Goal: Transaction & Acquisition: Book appointment/travel/reservation

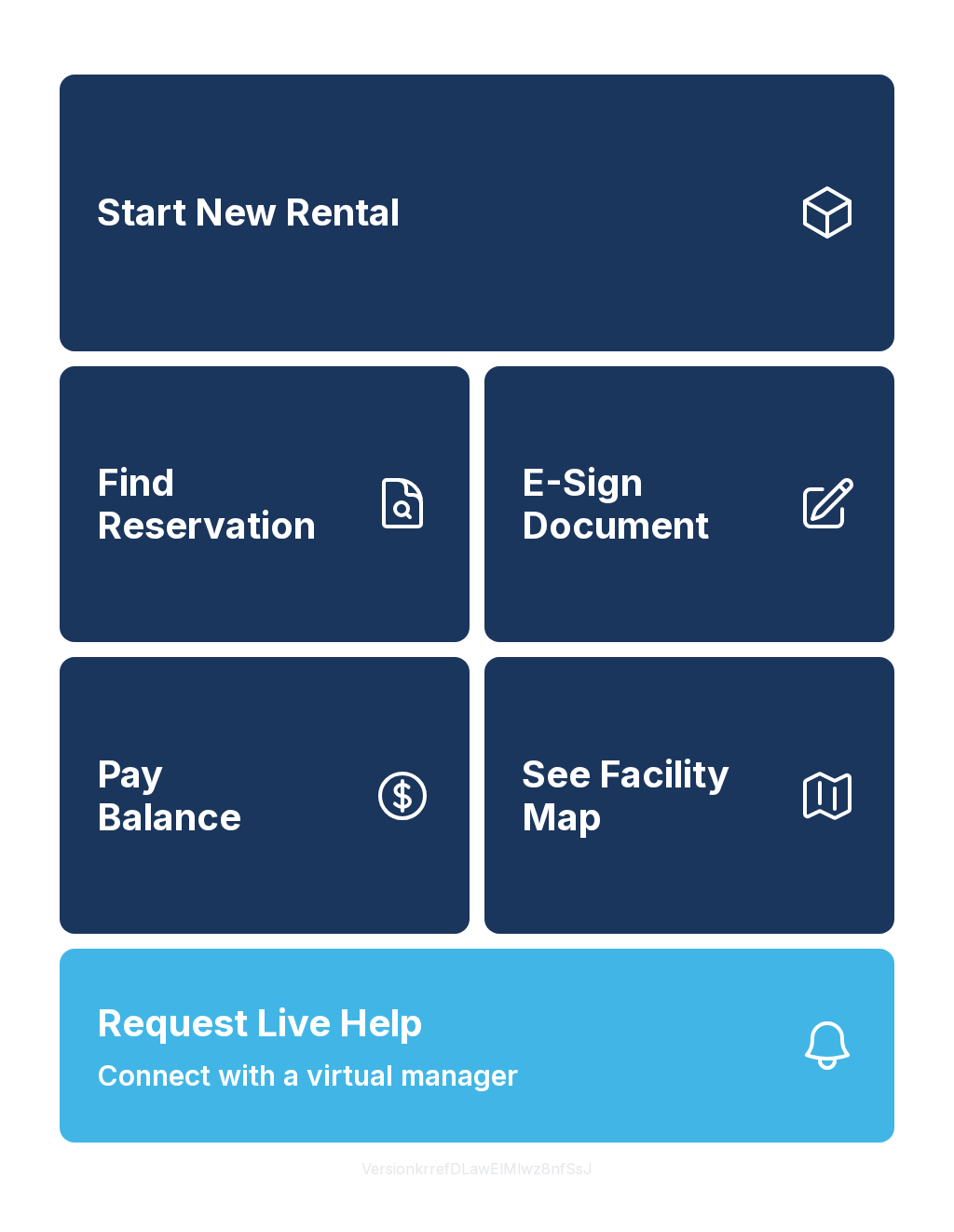
click at [526, 1106] on button "Request Live Help Connect with a virtual manager" at bounding box center [477, 1046] width 835 height 194
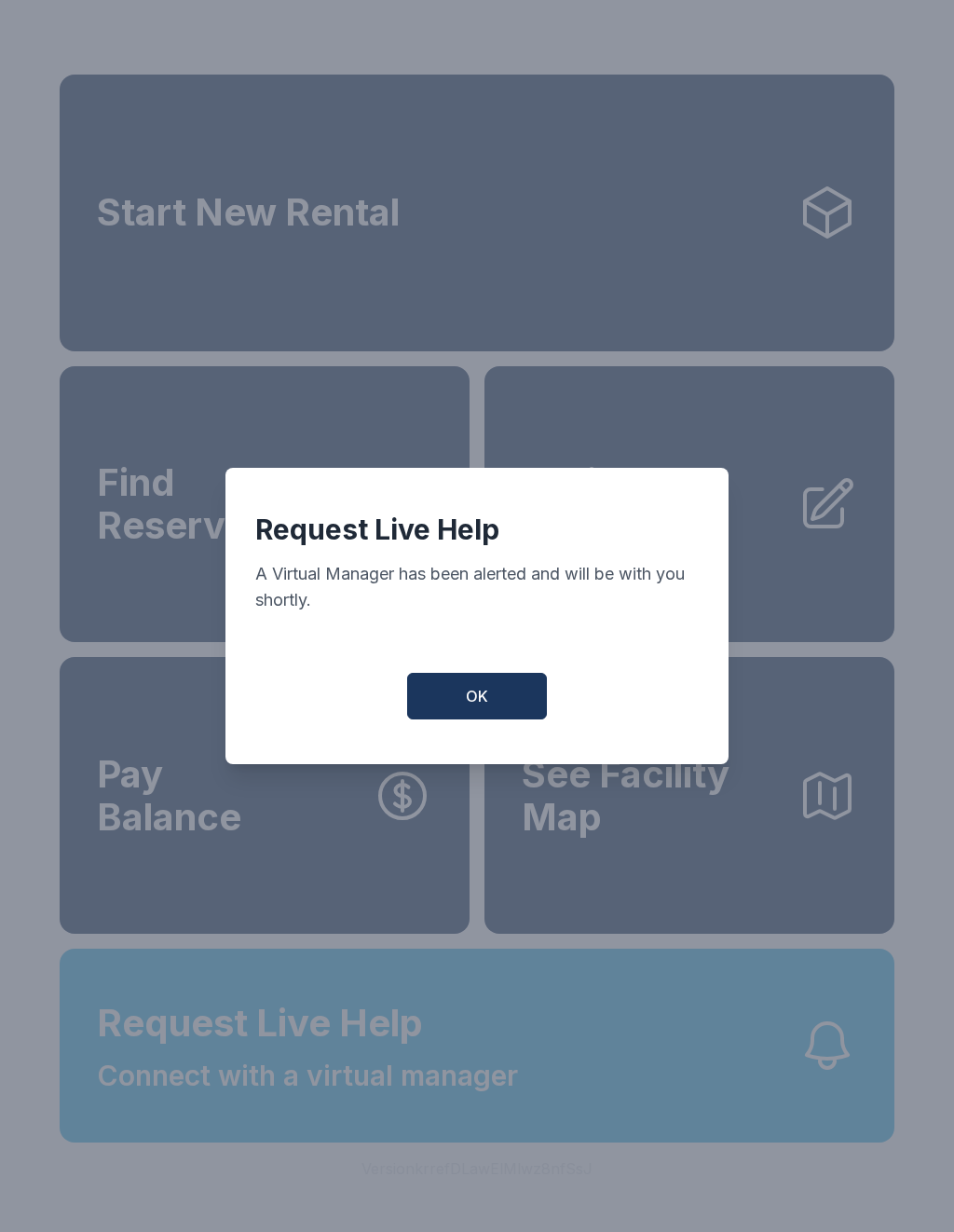
click at [667, 572] on div "A Virtual Manager has been alerted and will be with you shortly." at bounding box center [477, 587] width 443 height 52
click at [470, 719] on button "OK" at bounding box center [477, 696] width 140 height 47
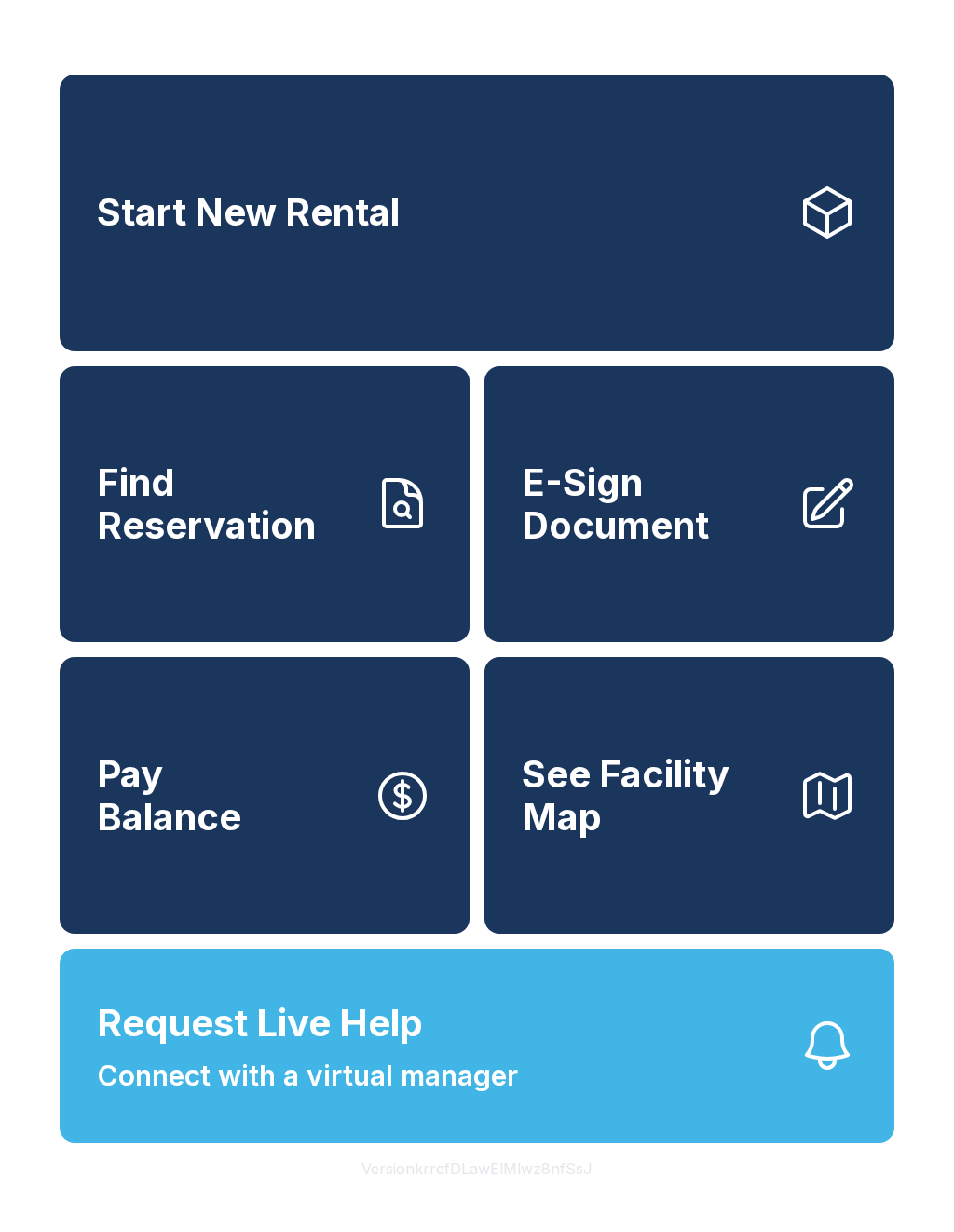
click at [473, 259] on link "Start New Rental" at bounding box center [477, 214] width 835 height 277
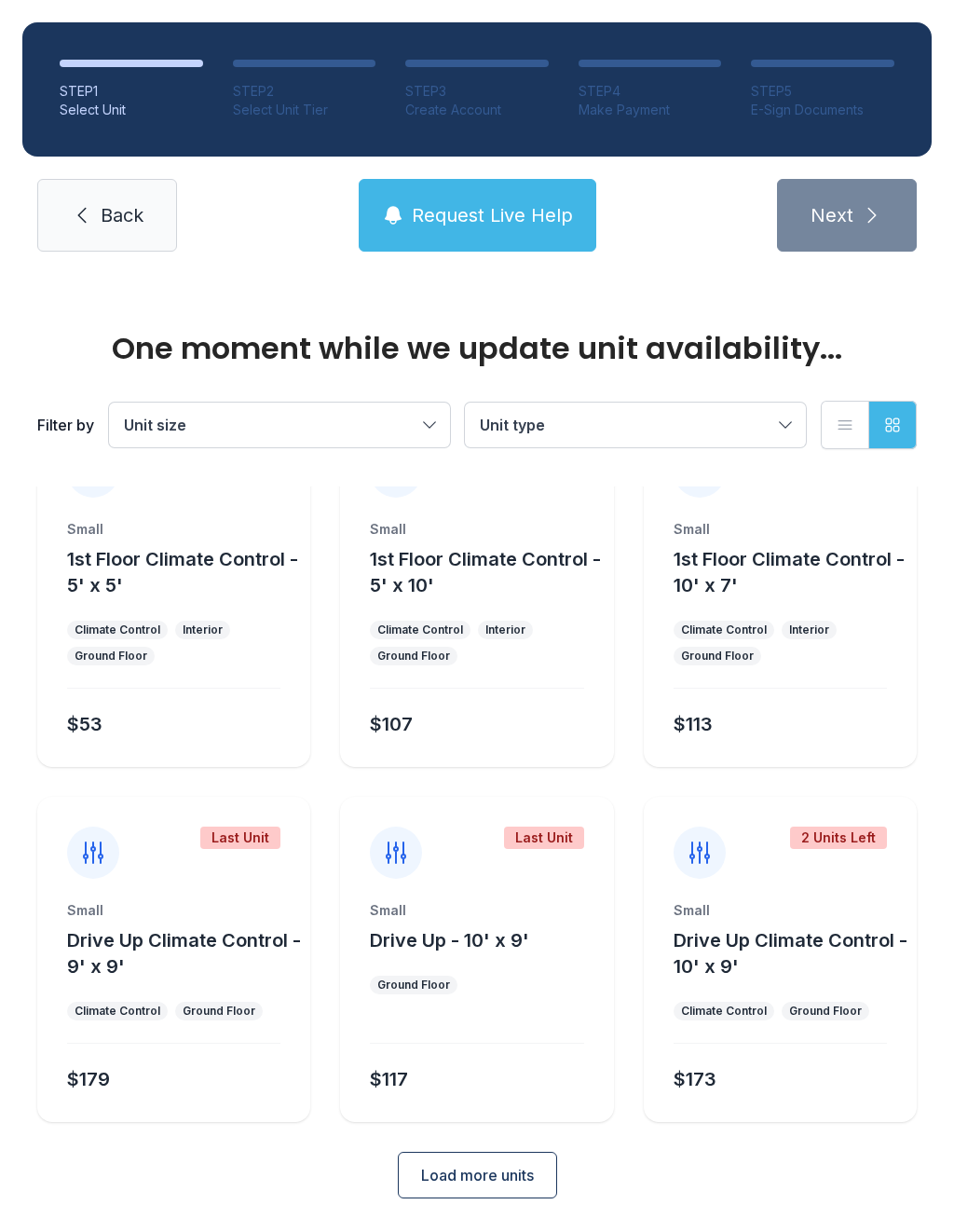
click at [506, 1182] on span "Load more units" at bounding box center [477, 1175] width 113 height 23
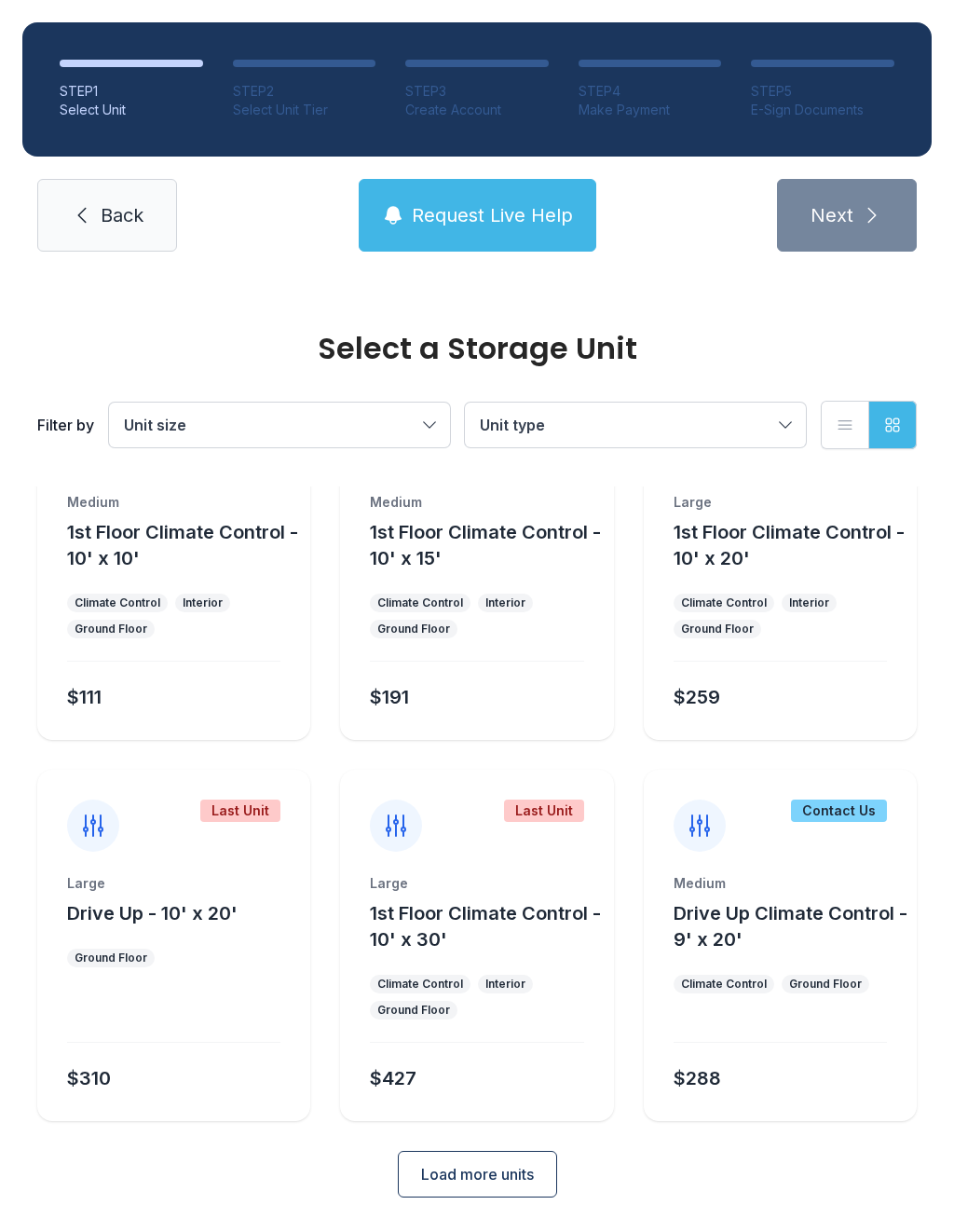
scroll to position [837, 0]
click at [508, 1178] on span "Load more units" at bounding box center [477, 1175] width 113 height 23
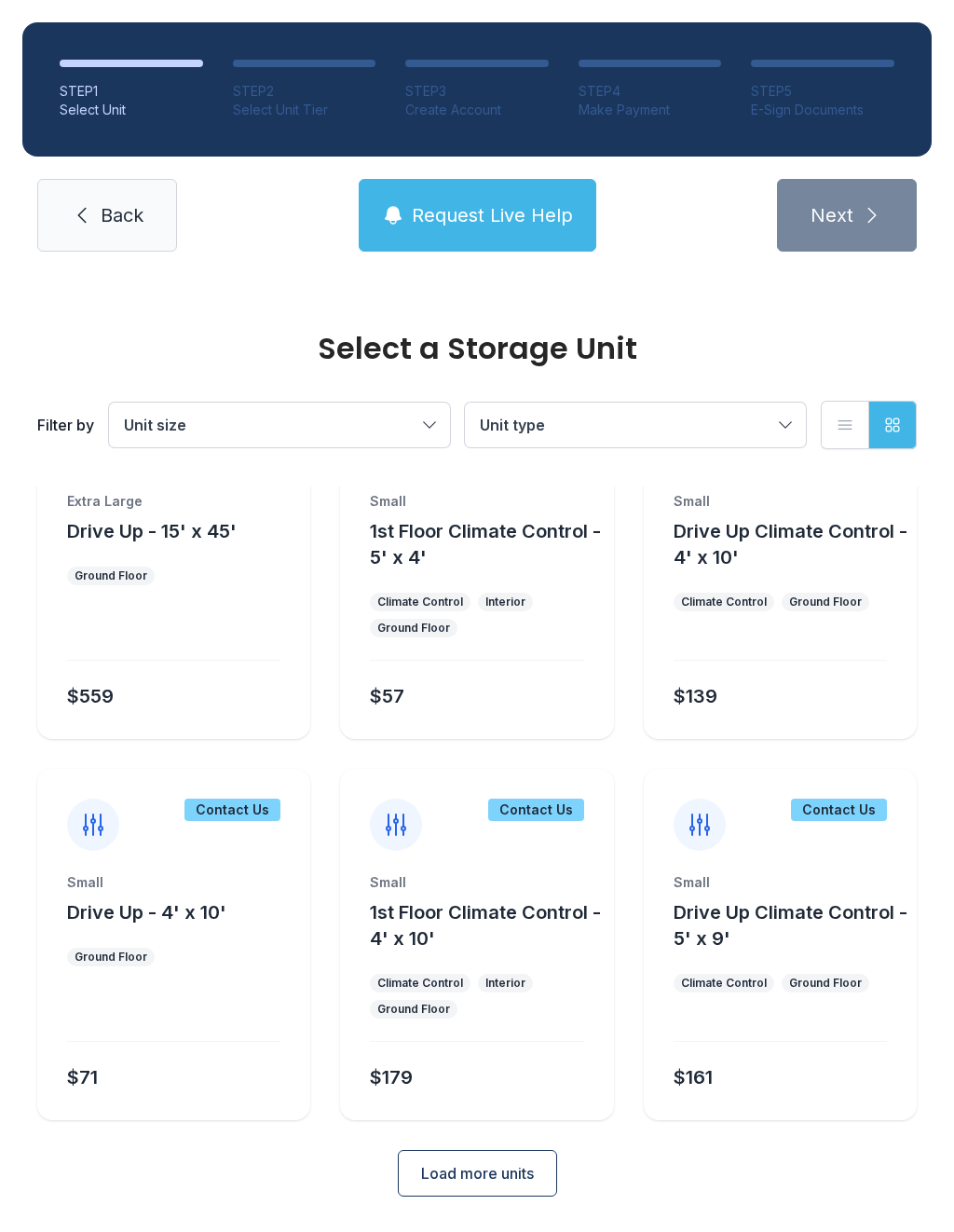
scroll to position [1599, 0]
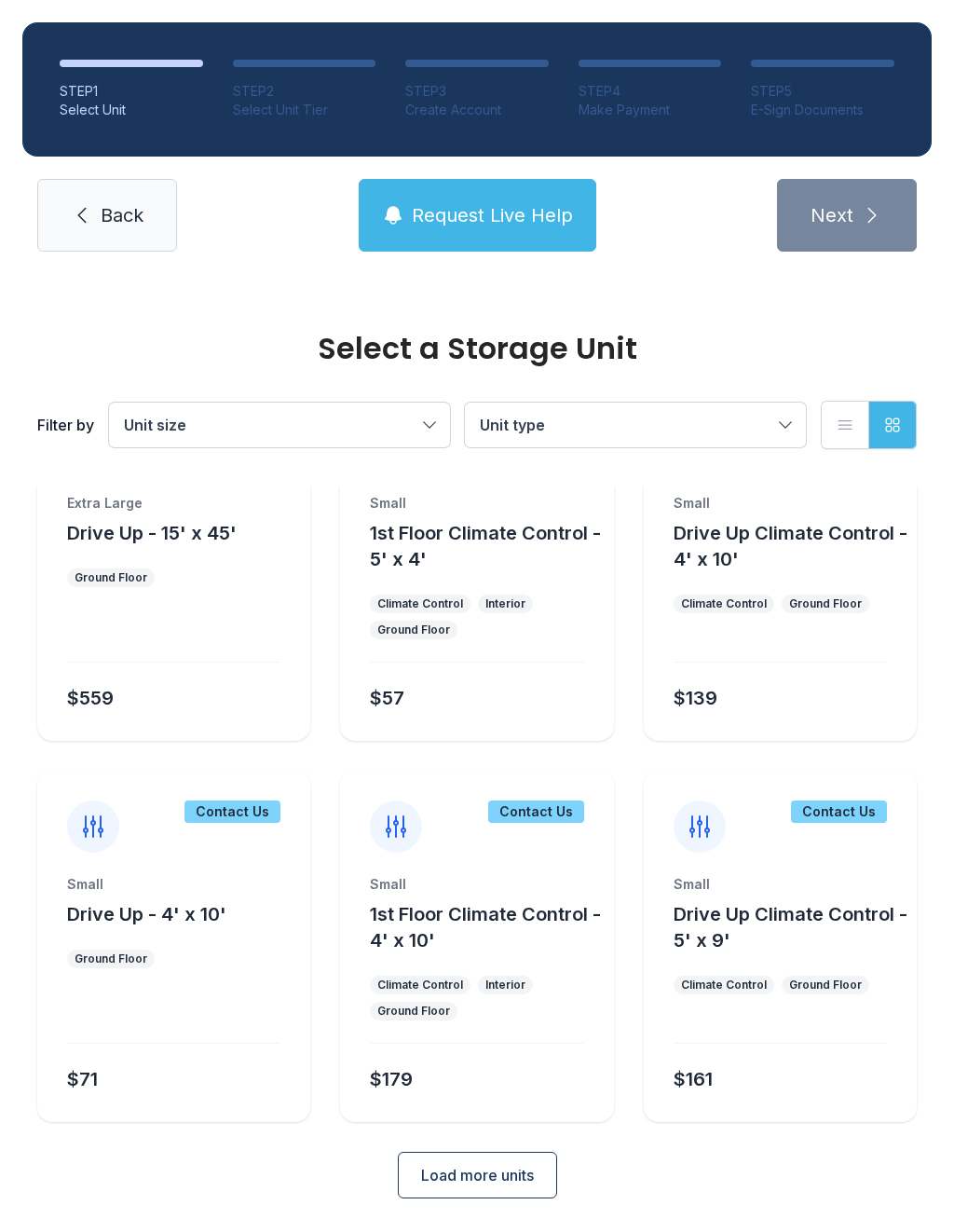
click at [525, 1173] on span "Load more units" at bounding box center [477, 1175] width 113 height 23
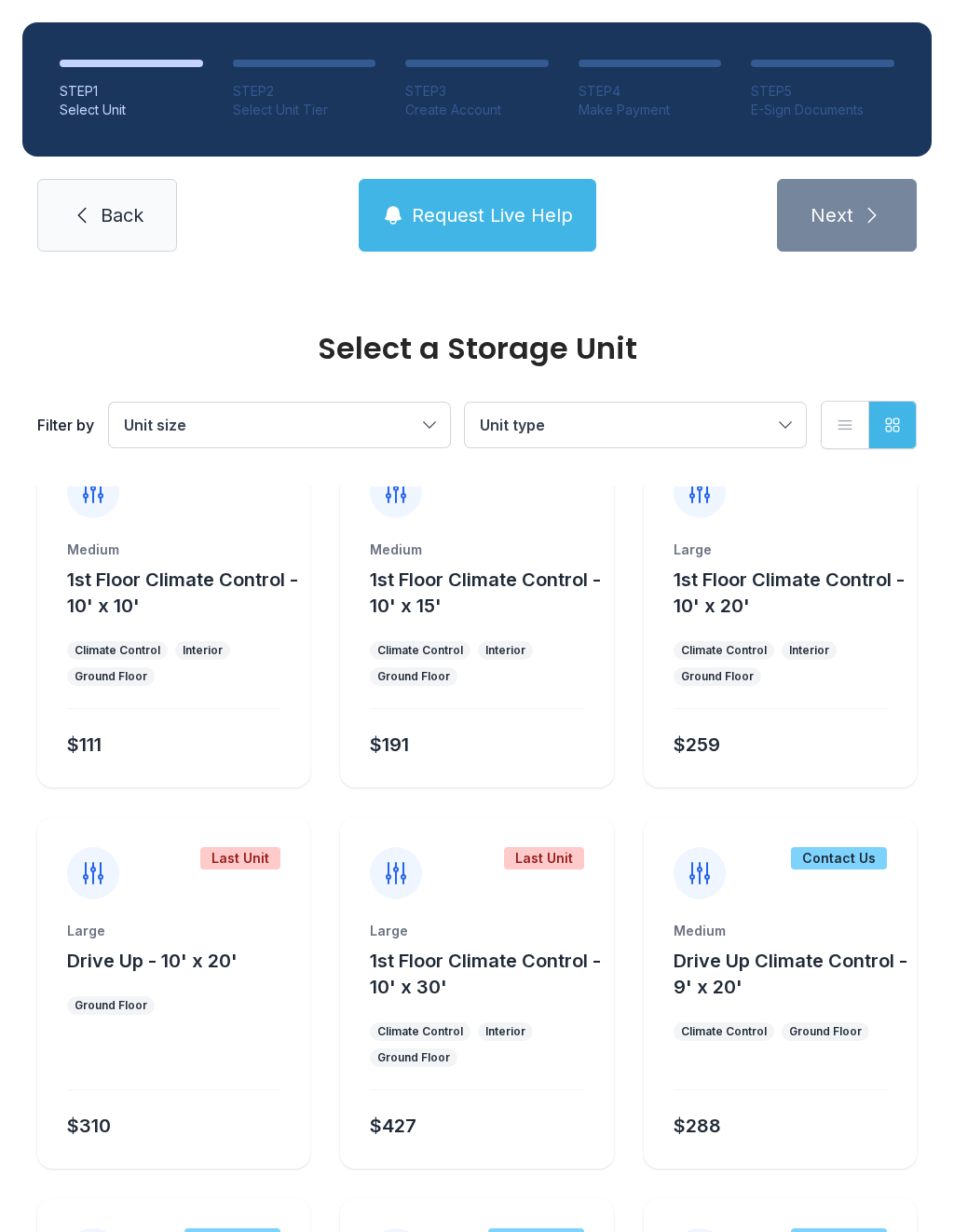
scroll to position [784, 0]
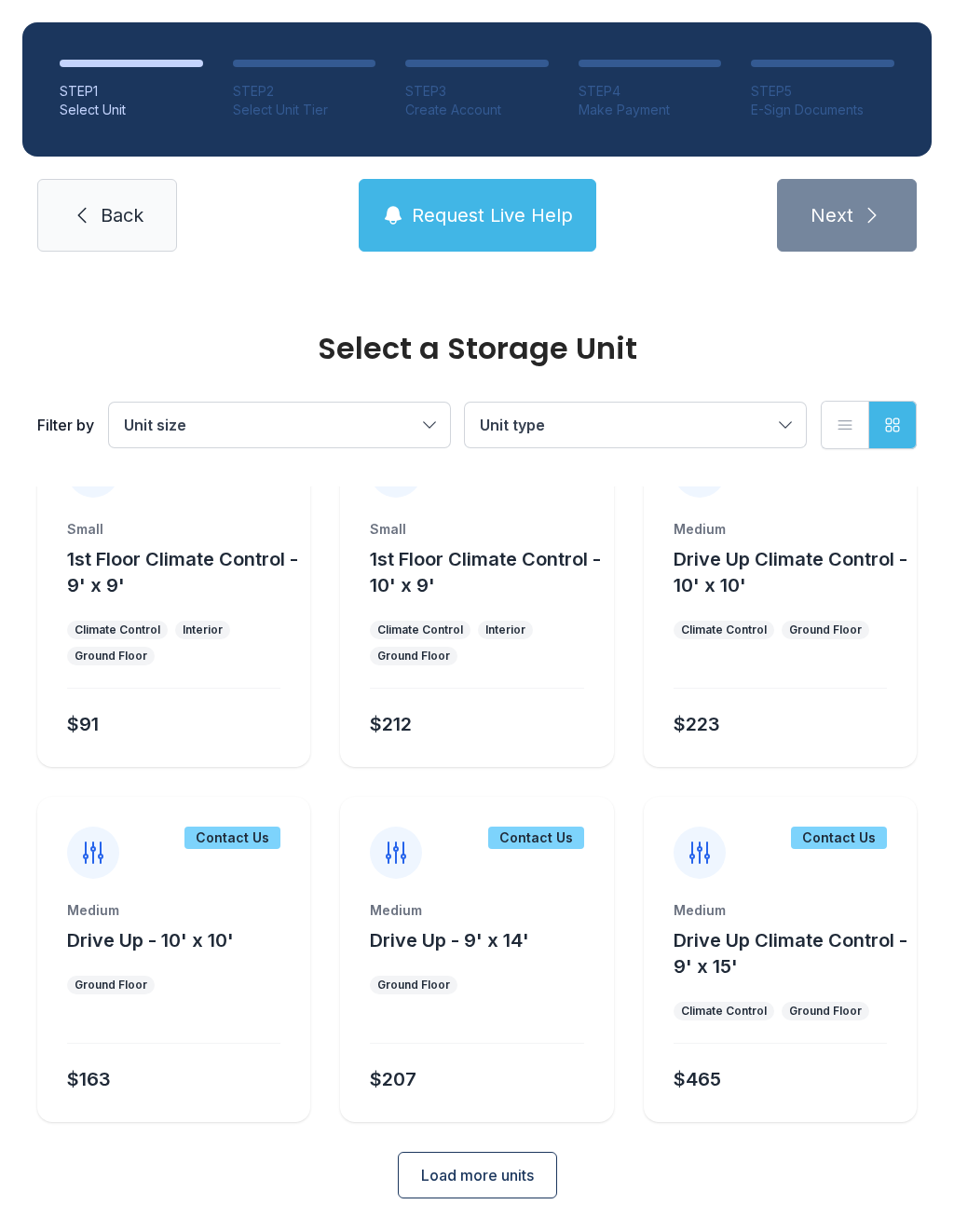
click at [515, 1175] on span "Load more units" at bounding box center [477, 1175] width 113 height 23
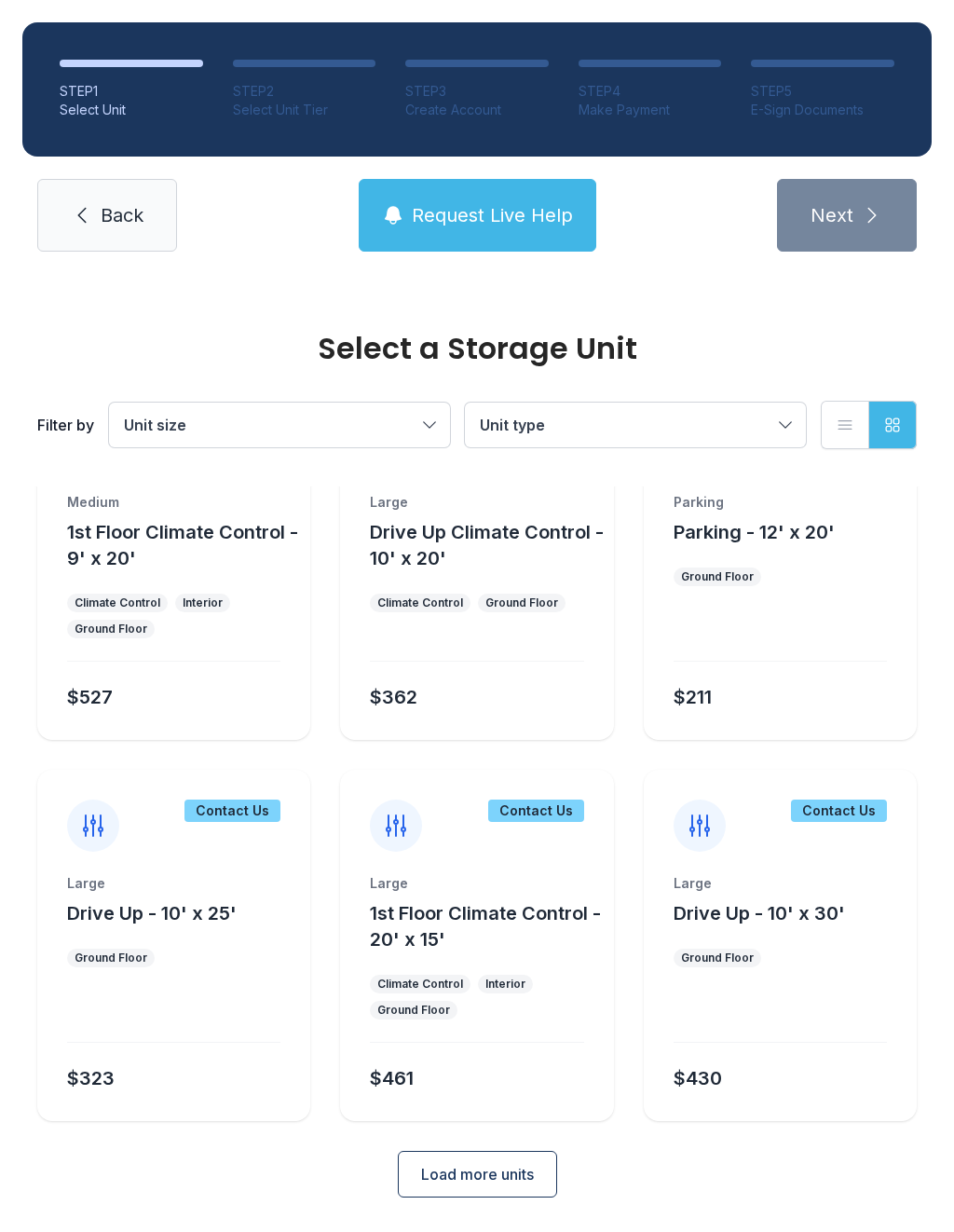
scroll to position [3098, 0]
click at [502, 1185] on span "Load more units" at bounding box center [477, 1175] width 113 height 23
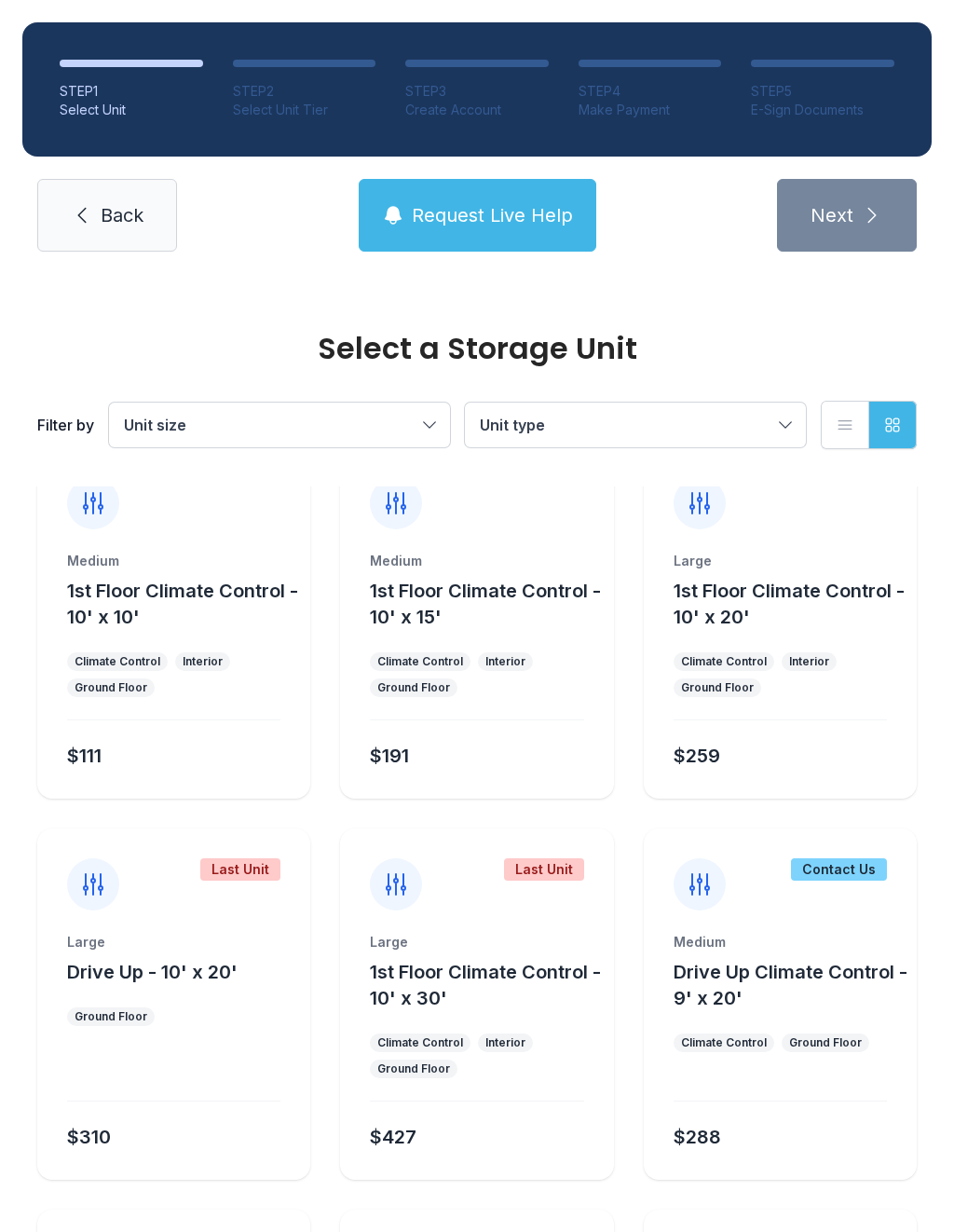
scroll to position [760, 0]
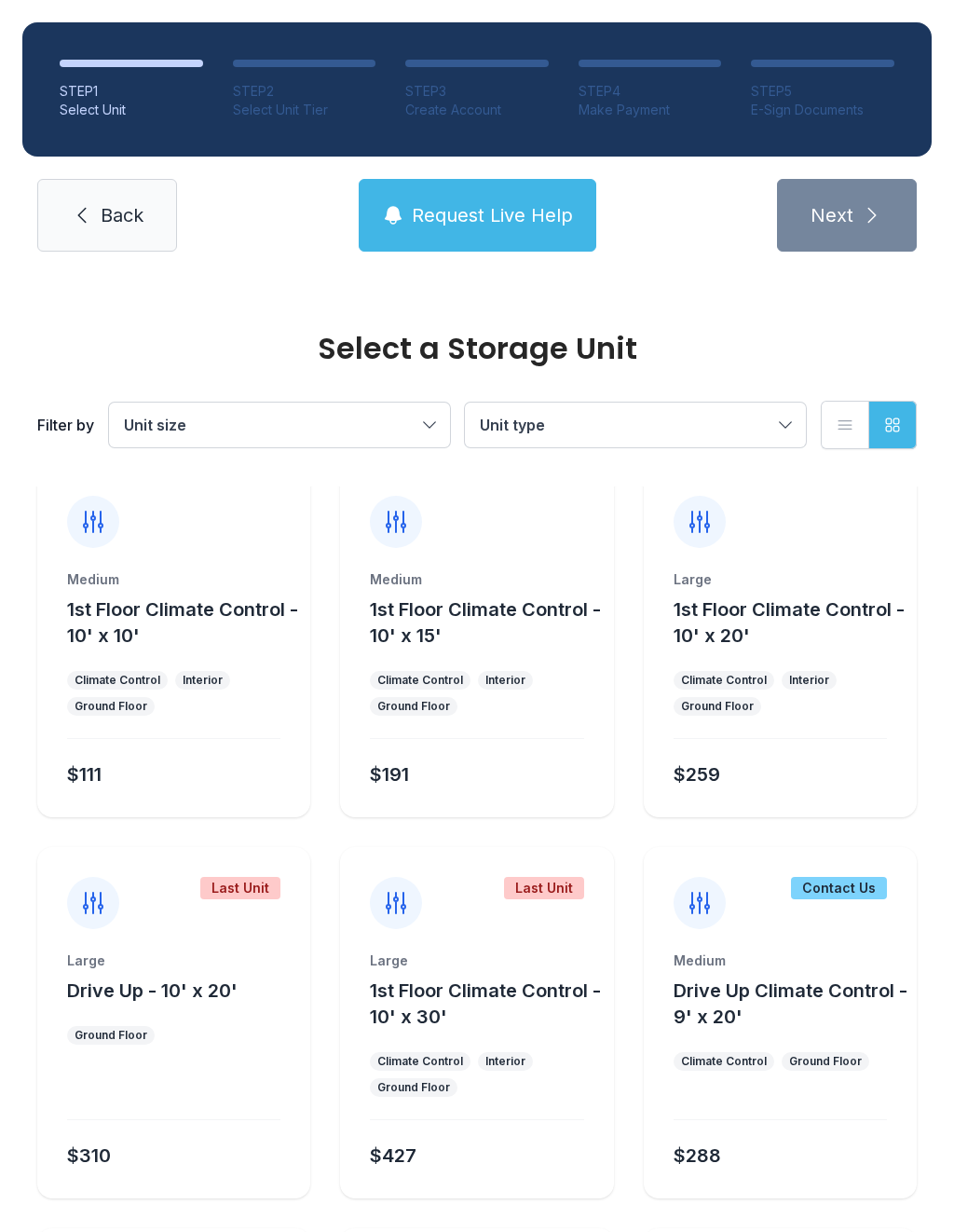
click at [459, 1025] on button "1st Floor Climate Control - 10' x 30'" at bounding box center [488, 1003] width 235 height 52
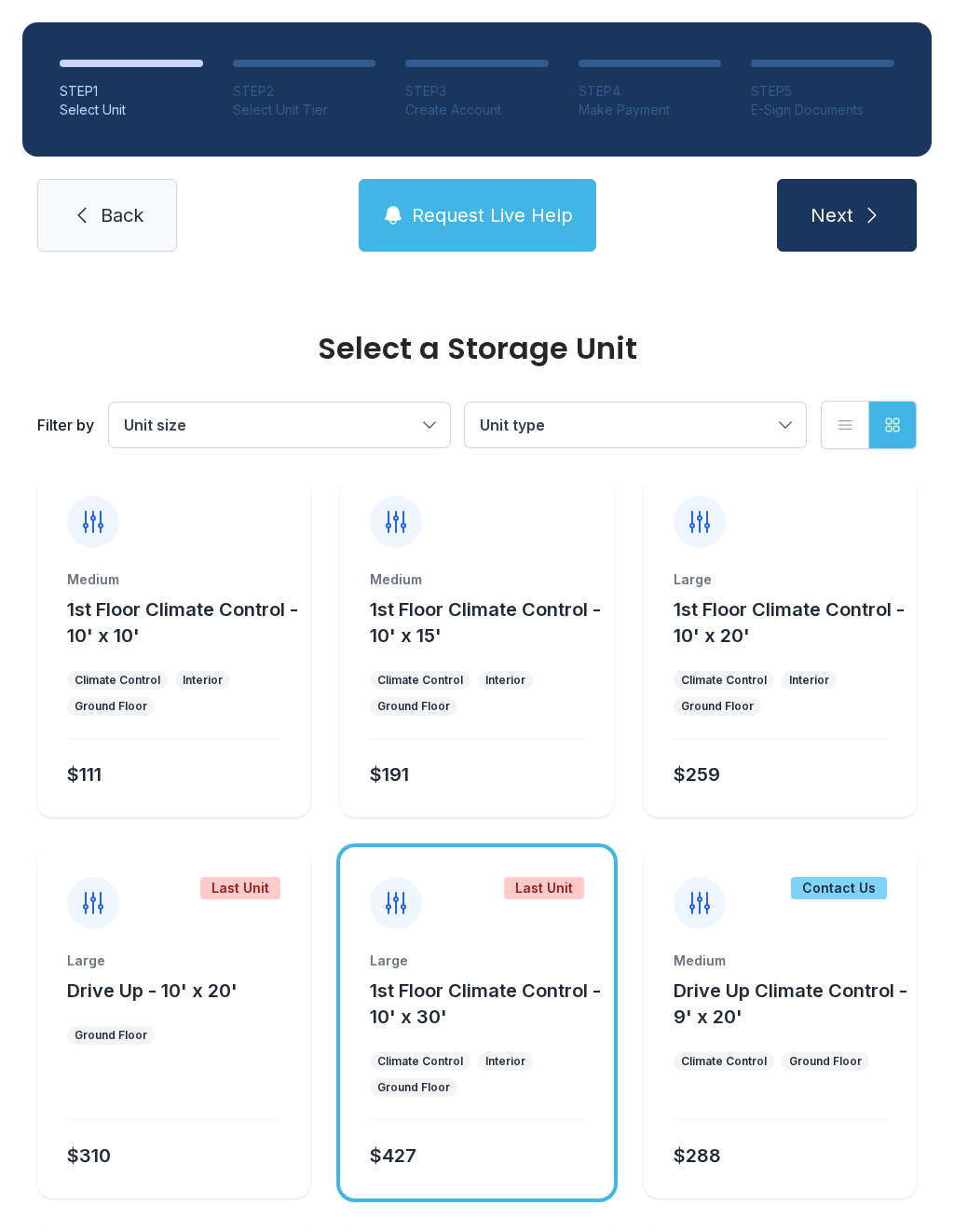
click at [837, 202] on span "Next" at bounding box center [832, 215] width 43 height 26
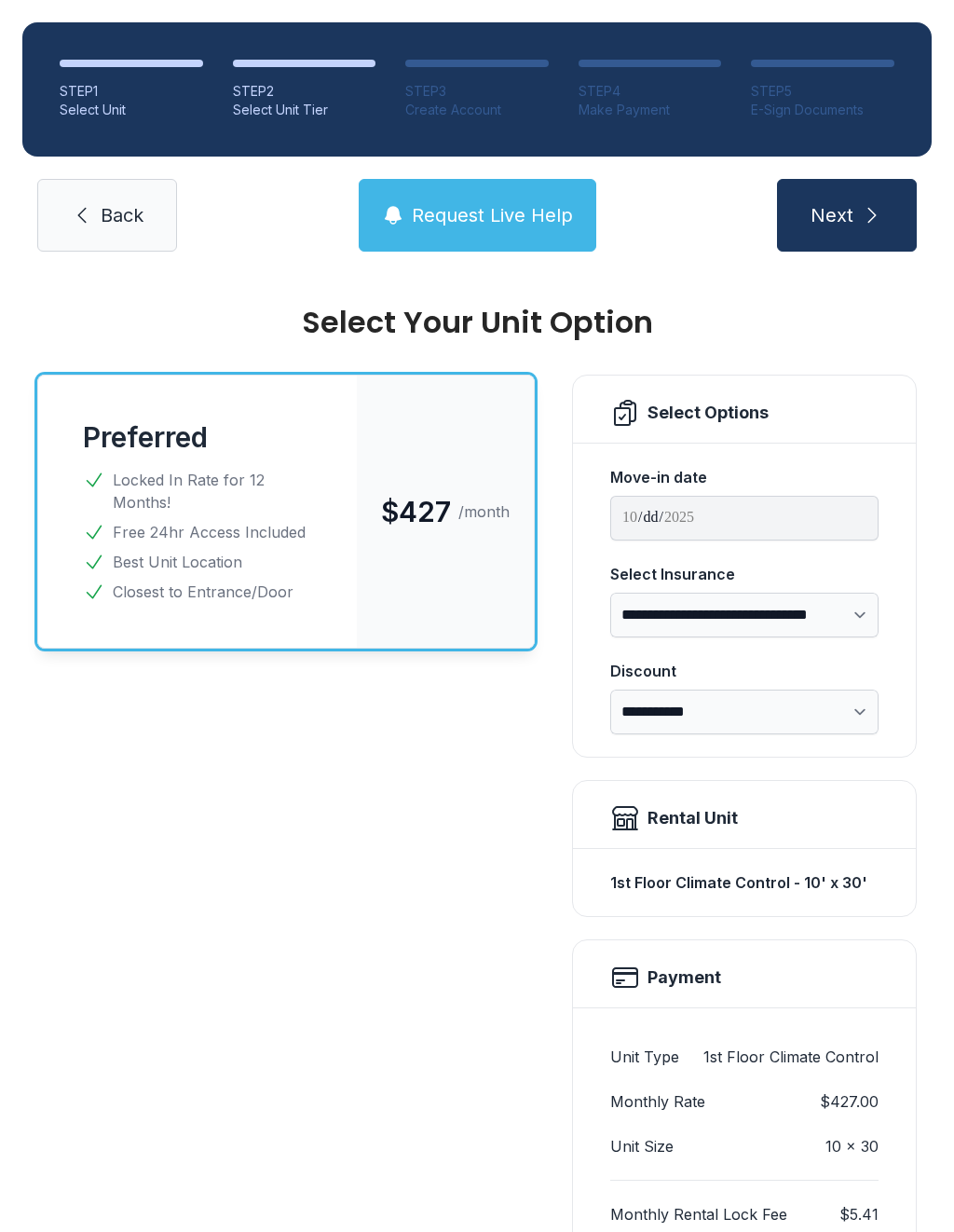
scroll to position [21, 0]
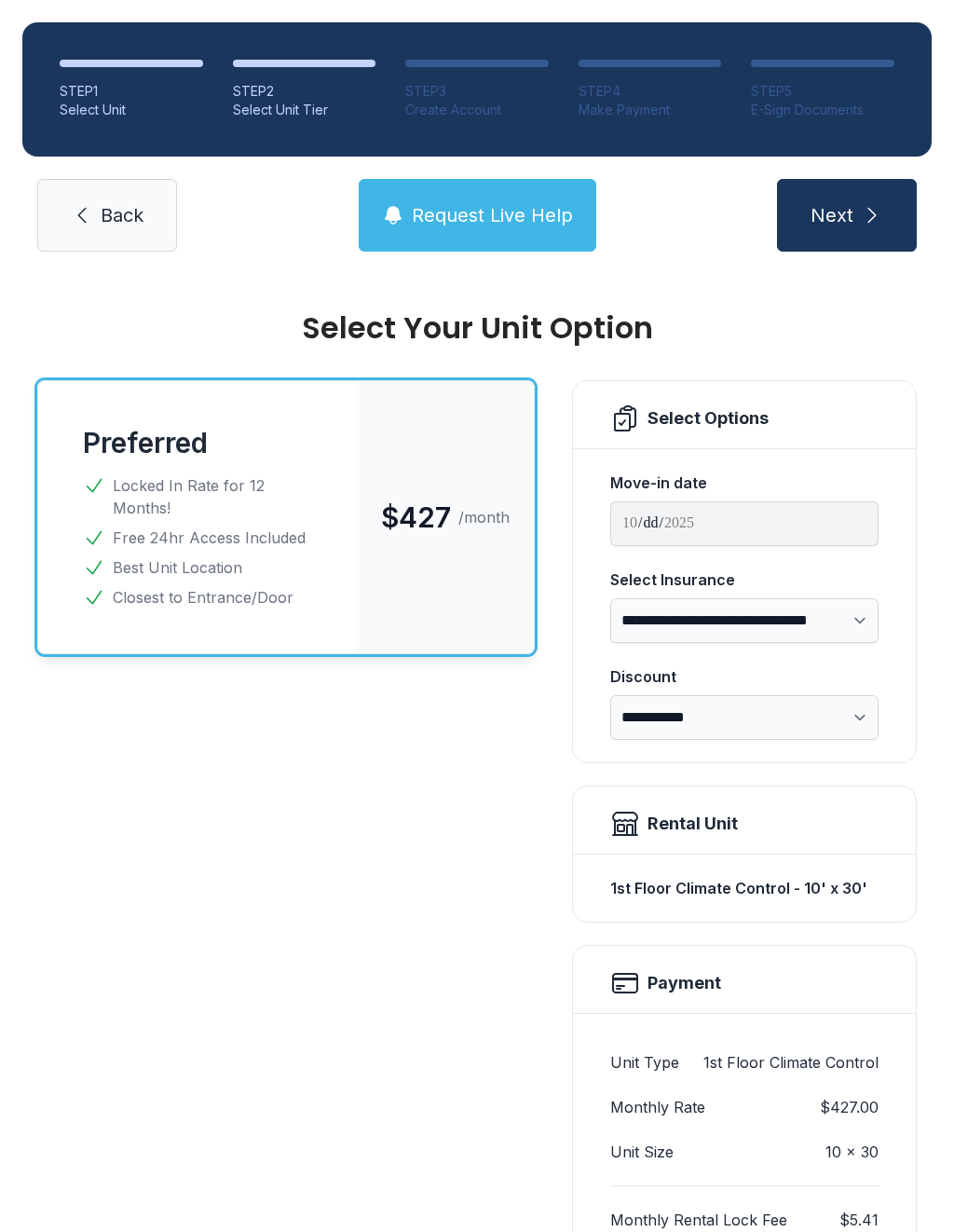
click at [65, 234] on link "Back" at bounding box center [106, 215] width 140 height 73
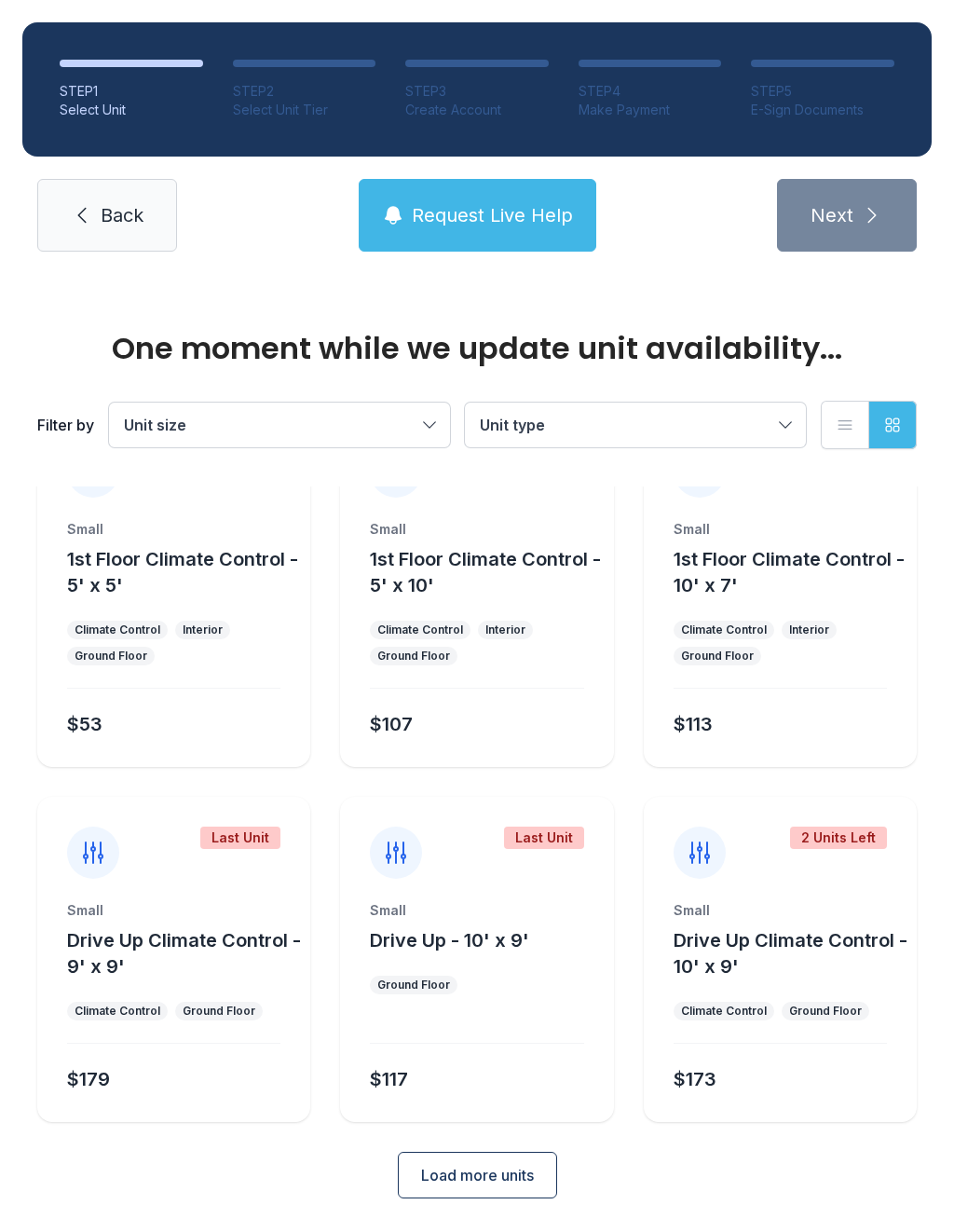
click at [496, 1191] on button "Load more units" at bounding box center [477, 1175] width 159 height 47
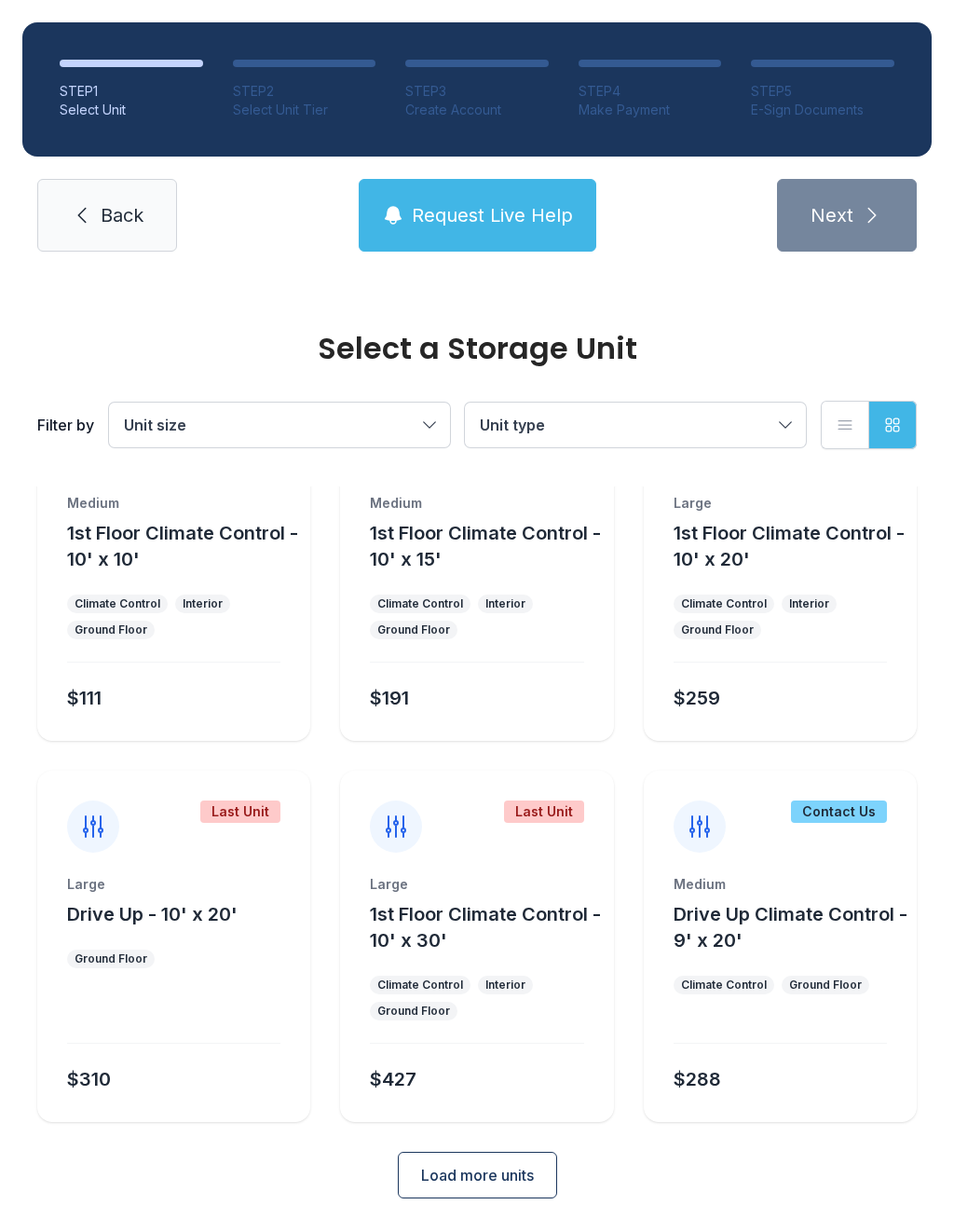
click at [490, 1185] on span "Load more units" at bounding box center [477, 1175] width 113 height 23
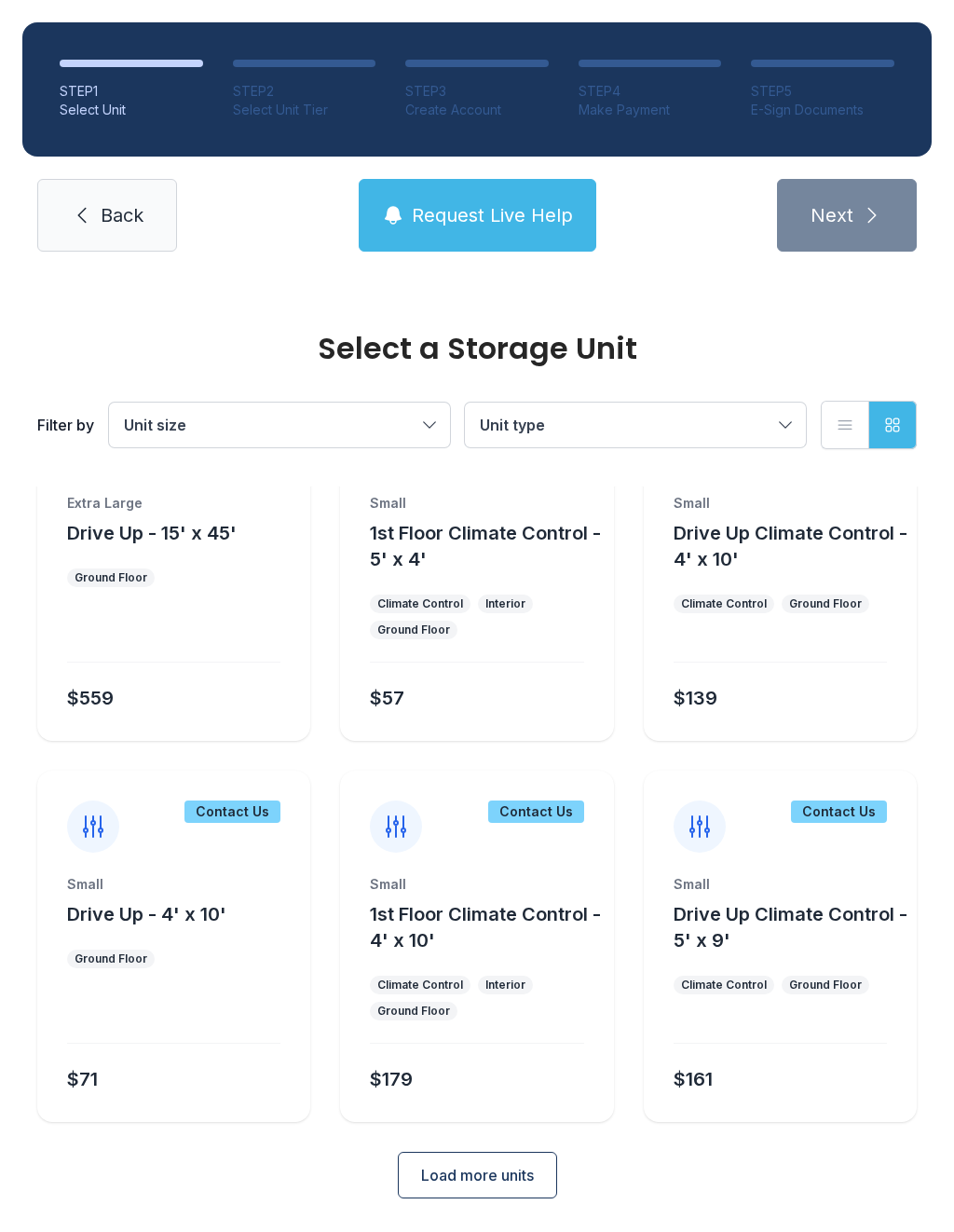
click at [483, 1191] on button "Load more units" at bounding box center [477, 1175] width 159 height 47
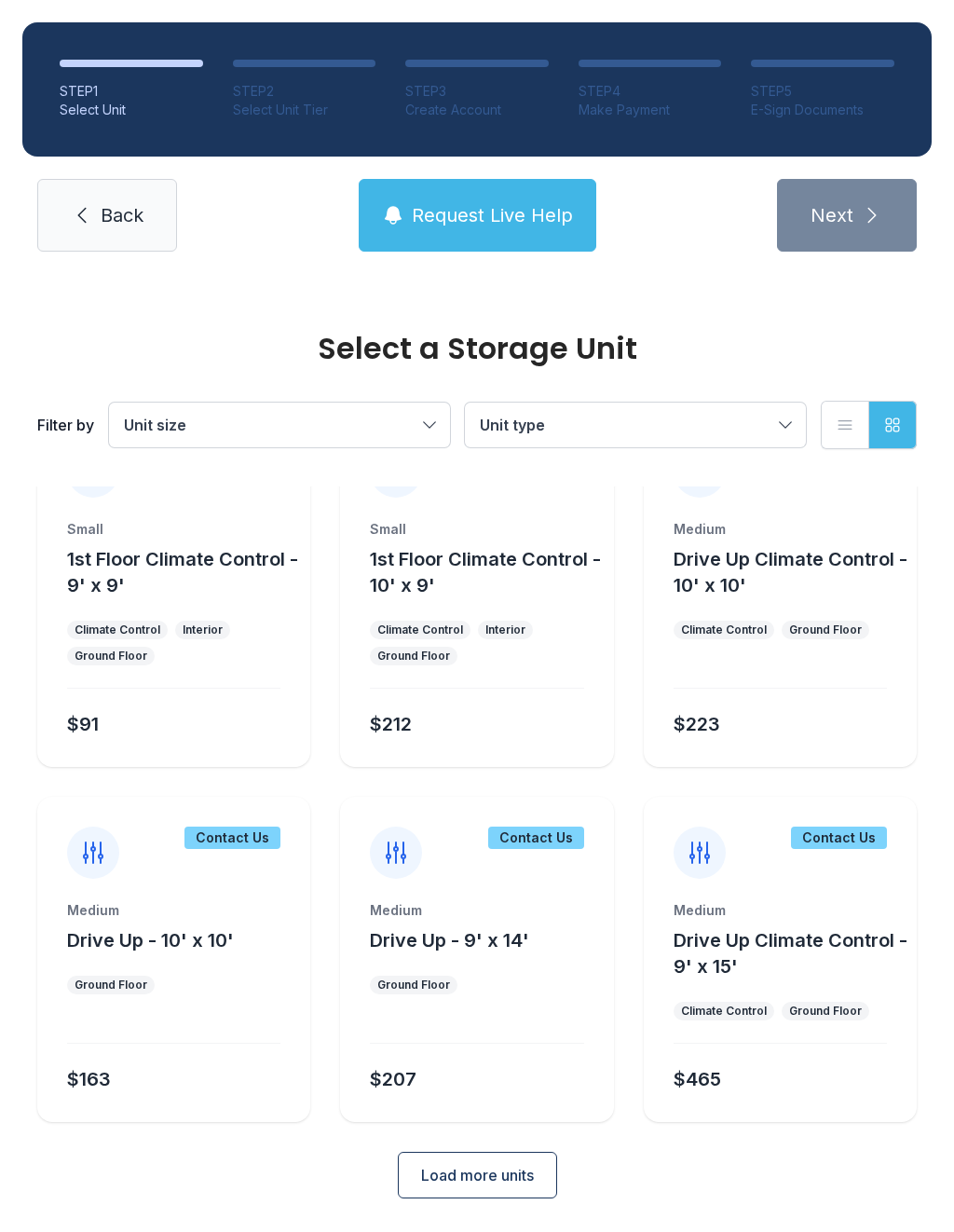
click at [502, 1186] on button "Load more units" at bounding box center [477, 1175] width 159 height 47
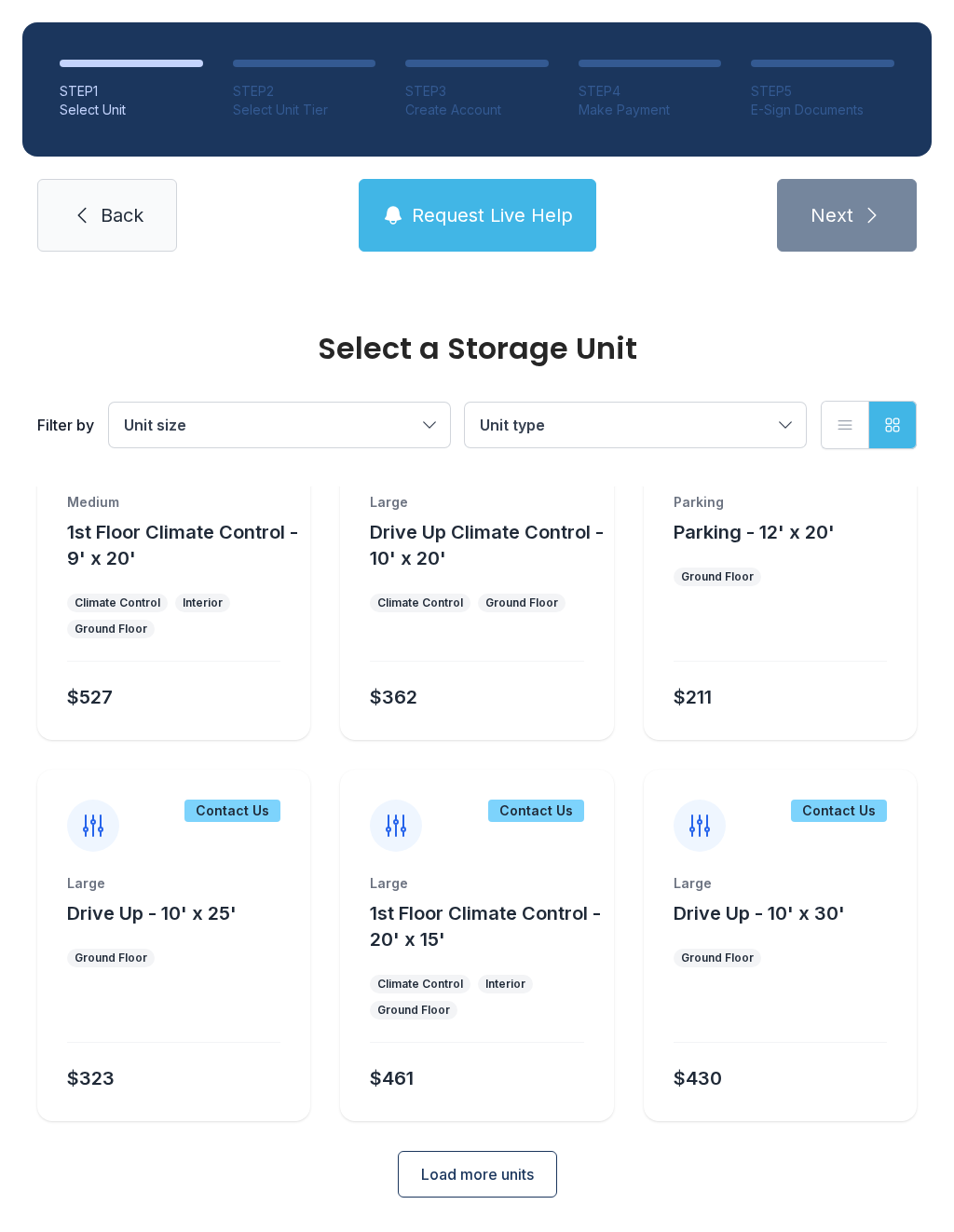
scroll to position [3098, 0]
click at [485, 1176] on span "Load more units" at bounding box center [477, 1175] width 113 height 23
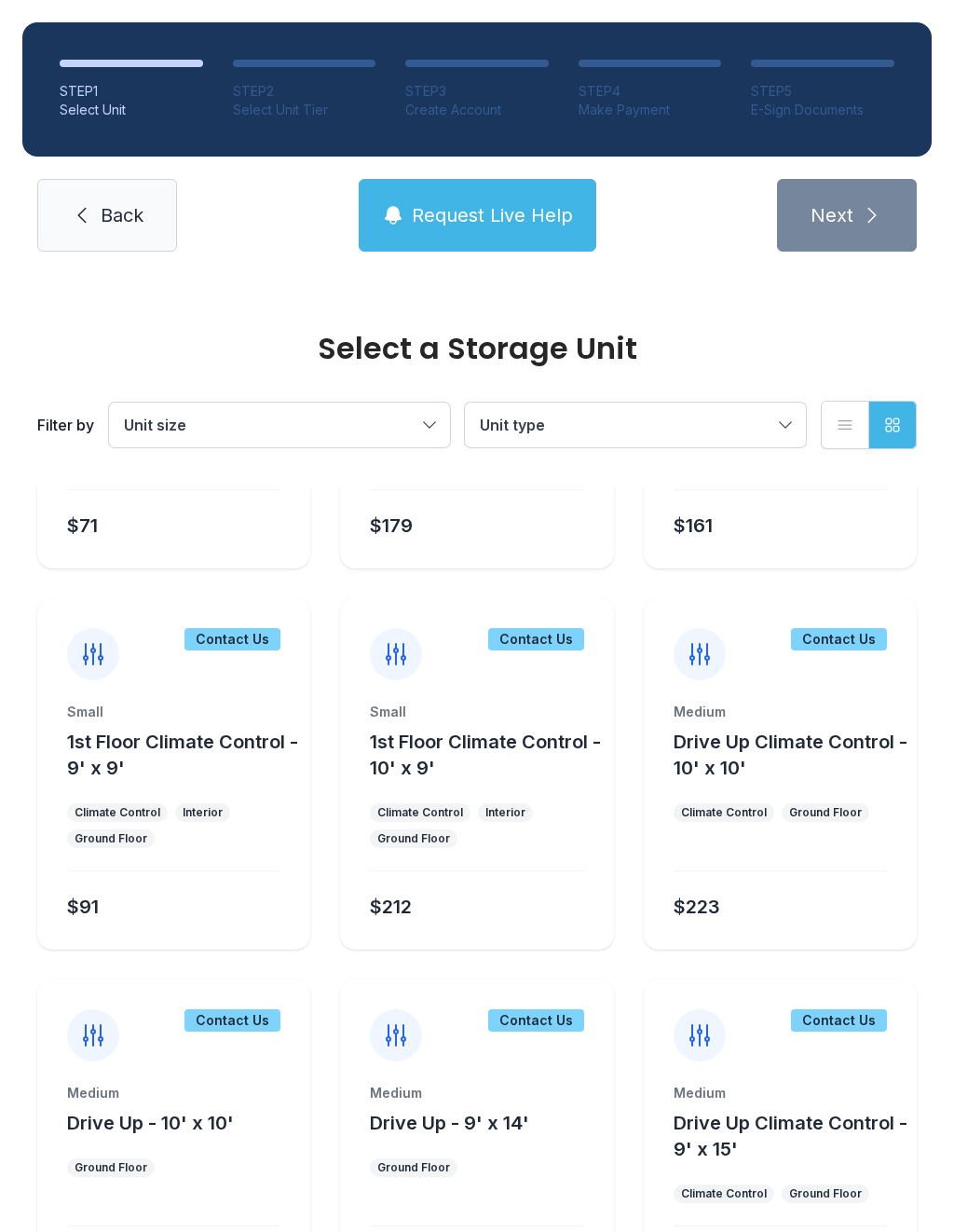
scroll to position [2133, 0]
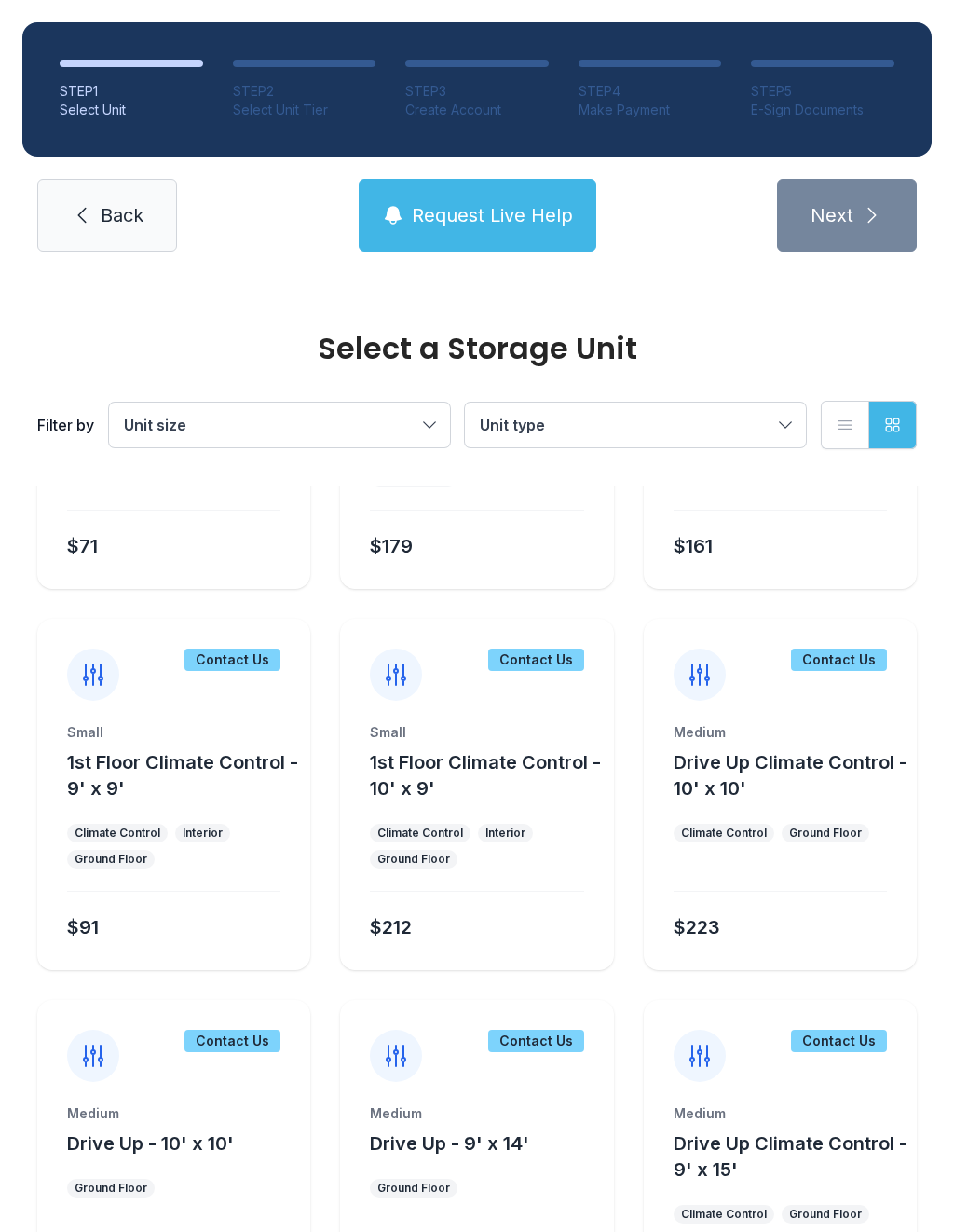
click at [435, 196] on button "Request Live Help" at bounding box center [477, 215] width 237 height 73
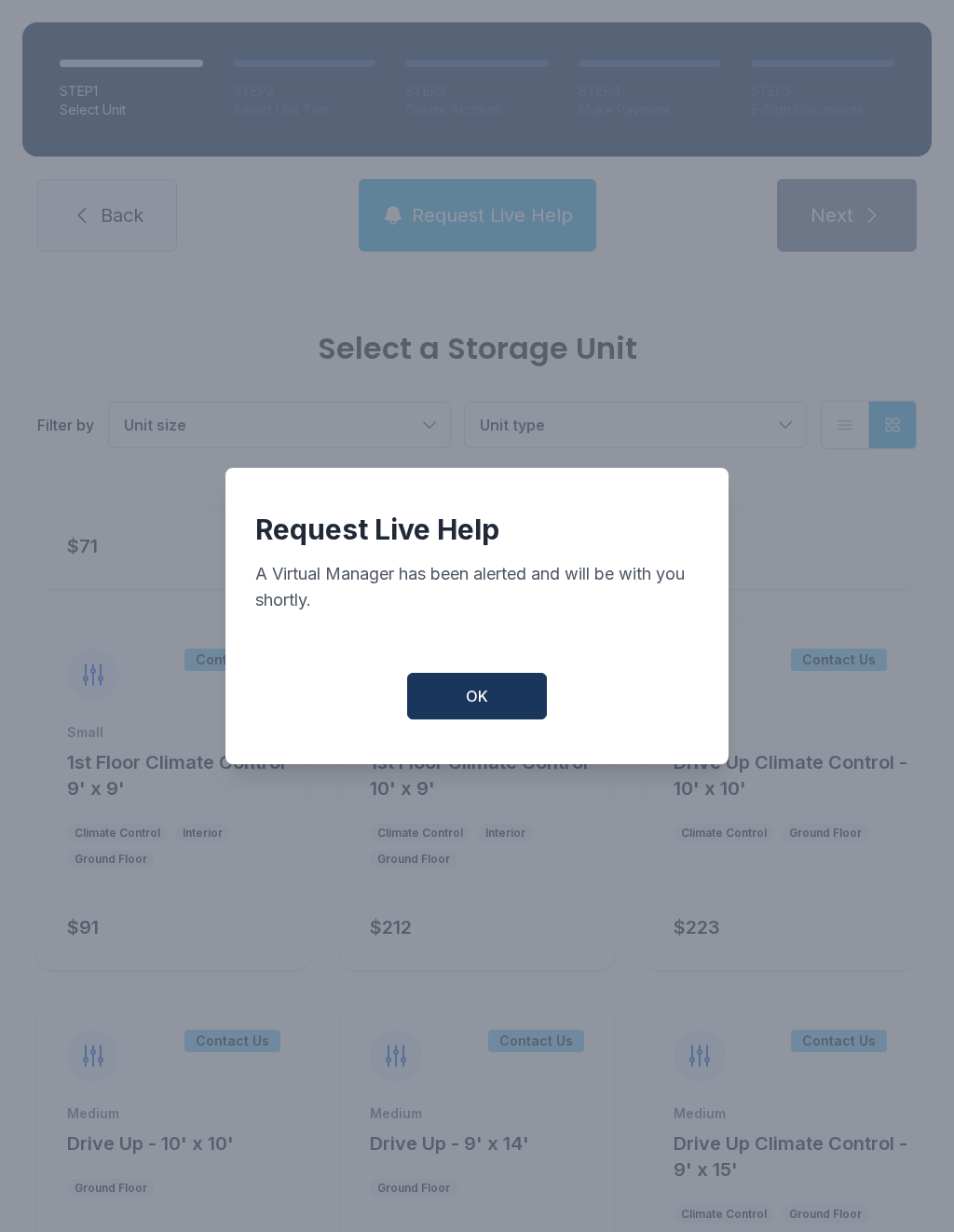
click at [425, 671] on div "Request Live Help A Virtual Manager has been alerted and will be with you short…" at bounding box center [477, 616] width 503 height 296
click at [479, 707] on span "OK" at bounding box center [477, 697] width 23 height 23
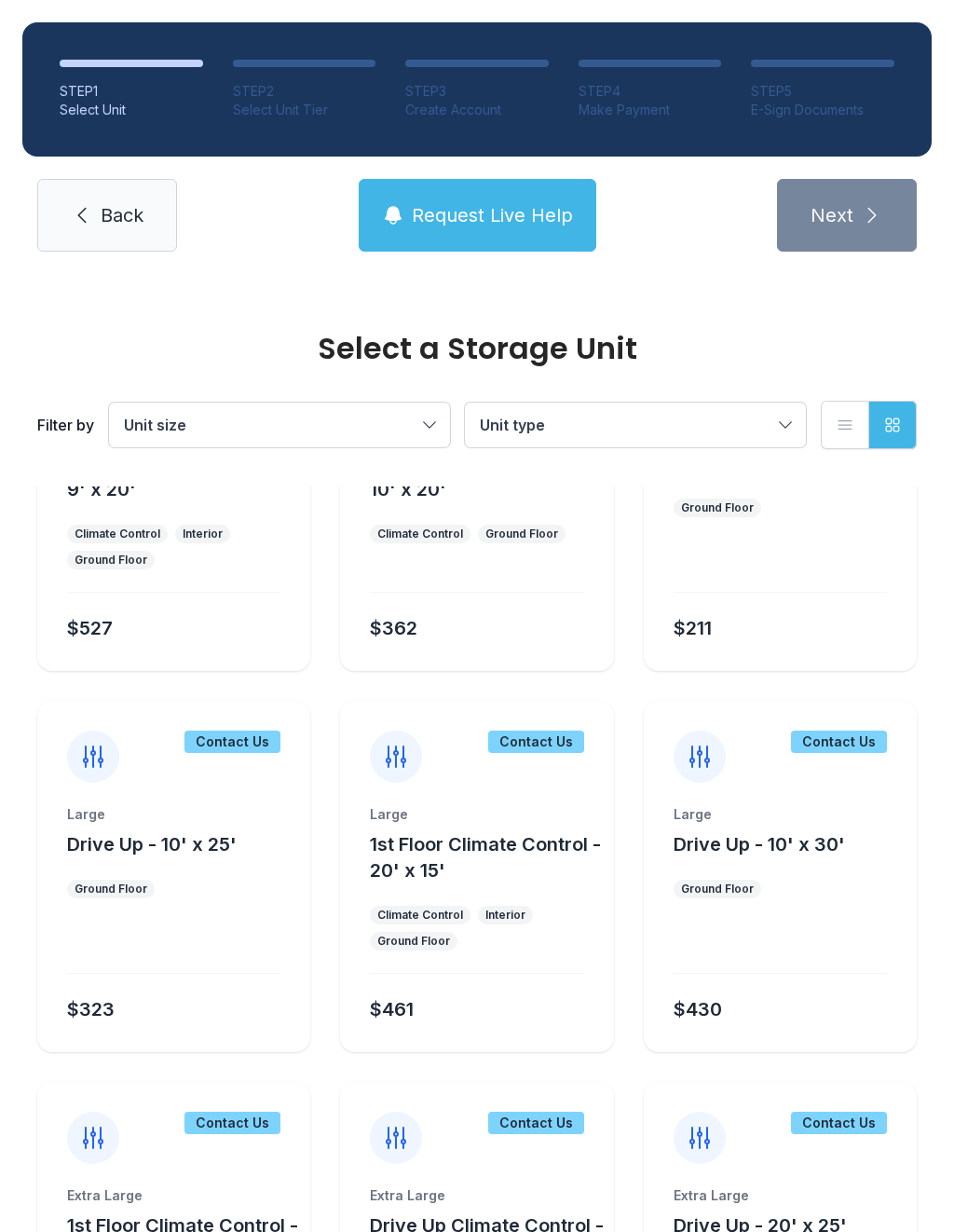
scroll to position [3166, 0]
